Goal: Information Seeking & Learning: Find specific fact

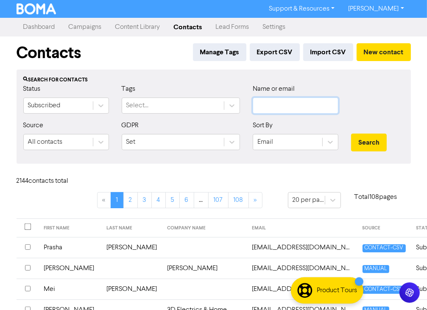
click at [276, 98] on input "text" at bounding box center [296, 106] width 86 height 16
click at [351, 134] on button "Search" at bounding box center [369, 143] width 36 height 18
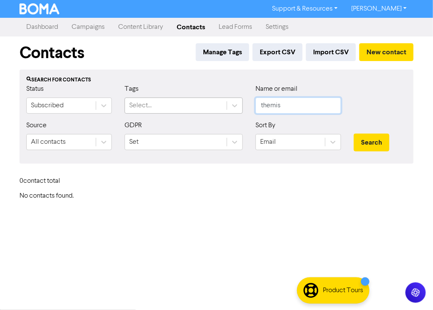
drag, startPoint x: 236, startPoint y: 104, endPoint x: 206, endPoint y: 100, distance: 30.3
click at [206, 100] on div "Status Subscribed Tags Select... Name or email themis" at bounding box center [216, 102] width 393 height 36
type input "[PERSON_NAME]"
click at [354, 134] on button "Search" at bounding box center [372, 143] width 36 height 18
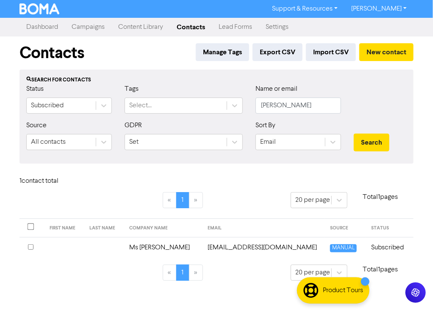
click at [173, 246] on td "Ms [PERSON_NAME]" at bounding box center [163, 247] width 78 height 21
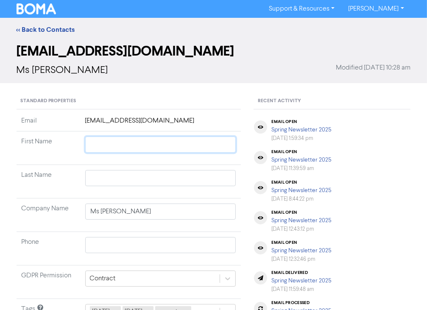
click at [149, 144] on input "text" at bounding box center [160, 145] width 151 height 16
type input "R"
type input "Ra"
type input "Ram"
type input "Ramo"
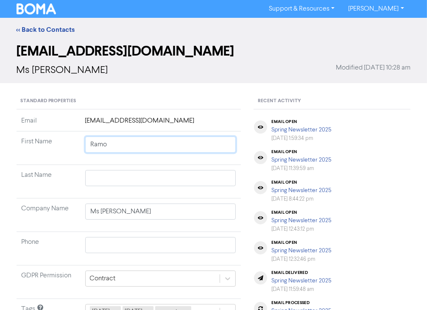
type input "[PERSON_NAME]"
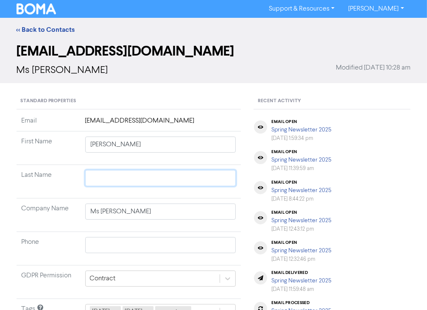
type input "T"
type input "Ti"
type input "Tip"
type input "Tipn"
type input "Tipni"
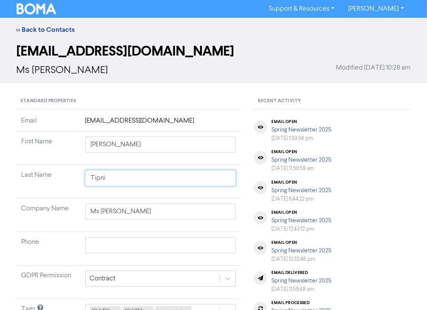
type input "[PERSON_NAME]"
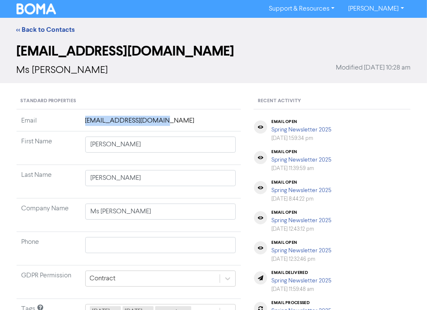
drag, startPoint x: 168, startPoint y: 122, endPoint x: 84, endPoint y: 125, distance: 84.0
click at [84, 125] on td "[EMAIL_ADDRESS][DOMAIN_NAME]" at bounding box center [160, 124] width 161 height 16
copy td "[EMAIL_ADDRESS][DOMAIN_NAME]"
click at [41, 27] on link "<< Back to Contacts" at bounding box center [46, 29] width 59 height 8
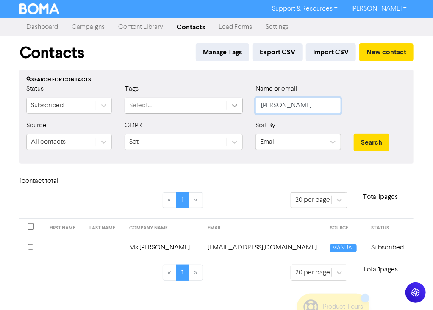
drag, startPoint x: 296, startPoint y: 104, endPoint x: 236, endPoint y: 111, distance: 60.5
click at [237, 111] on div "Status Subscribed Tags Select... Name or email [PERSON_NAME]" at bounding box center [216, 102] width 393 height 36
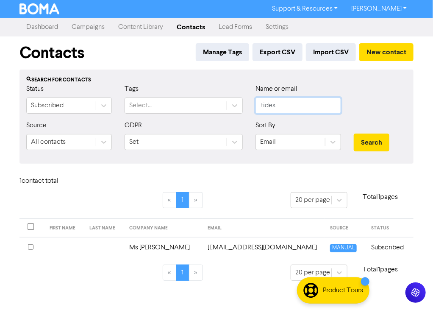
type input "tides"
click at [354, 134] on button "Search" at bounding box center [372, 143] width 36 height 18
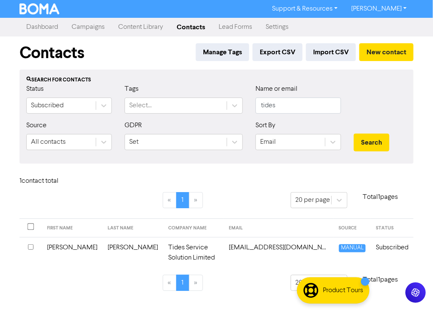
click at [163, 247] on td "Tides Service Solution Limited" at bounding box center [193, 252] width 61 height 31
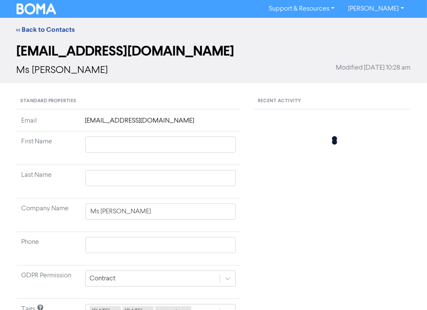
type input "[PERSON_NAME]"
type input "Tides Service Solution Limited"
type input "07917874456"
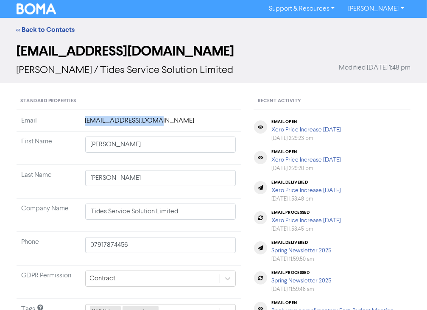
drag, startPoint x: 154, startPoint y: 120, endPoint x: 83, endPoint y: 126, distance: 71.5
click at [83, 126] on td "[EMAIL_ADDRESS][DOMAIN_NAME]" at bounding box center [160, 124] width 161 height 16
copy td "[EMAIL_ADDRESS][DOMAIN_NAME]"
click at [28, 30] on link "<< Back to Contacts" at bounding box center [46, 29] width 59 height 8
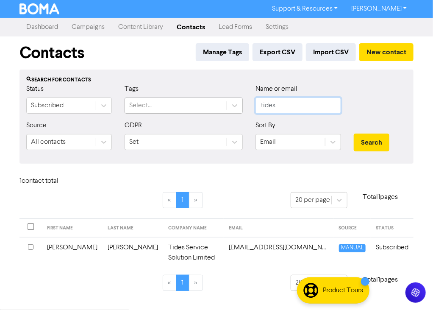
drag, startPoint x: 287, startPoint y: 105, endPoint x: 226, endPoint y: 110, distance: 61.3
click at [226, 110] on div "Status Subscribed Tags Select... Name or email tides" at bounding box center [216, 102] width 393 height 36
type input "tobbi"
click at [307, 100] on input "tobbi" at bounding box center [299, 106] width 86 height 16
